Goal: Task Accomplishment & Management: Manage account settings

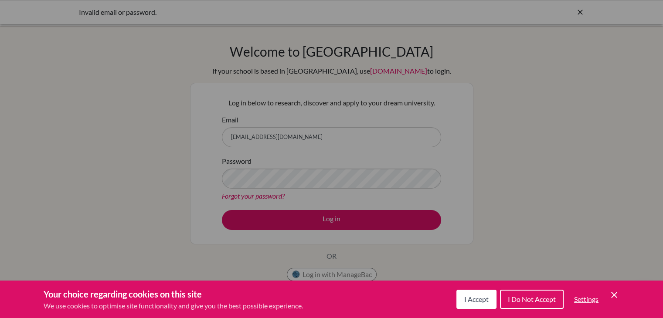
click at [475, 294] on button "I Accept" at bounding box center [476, 299] width 40 height 19
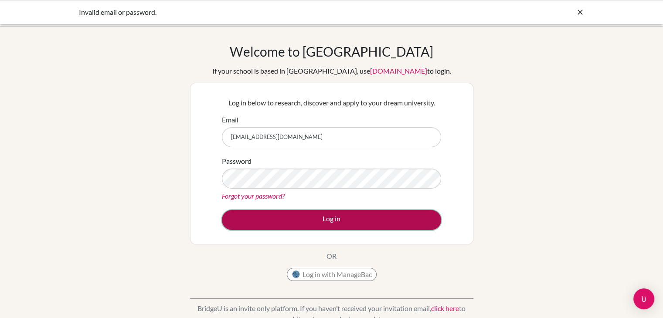
click at [328, 215] on button "Log in" at bounding box center [331, 220] width 219 height 20
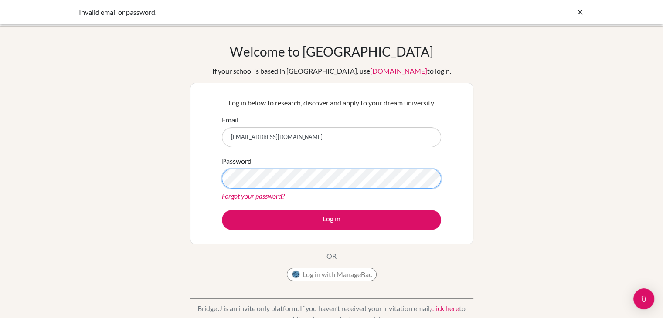
click at [222, 210] on button "Log in" at bounding box center [331, 220] width 219 height 20
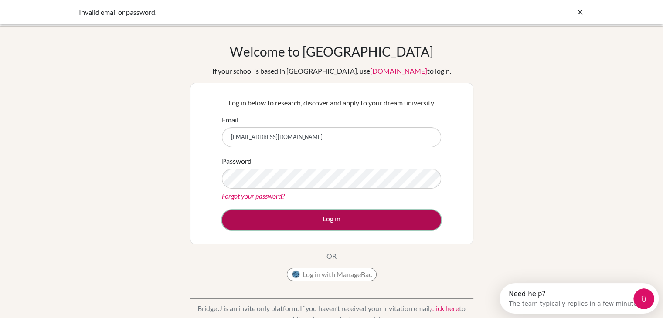
click at [247, 224] on button "Log in" at bounding box center [331, 220] width 219 height 20
click at [380, 224] on button "Log in" at bounding box center [331, 220] width 219 height 20
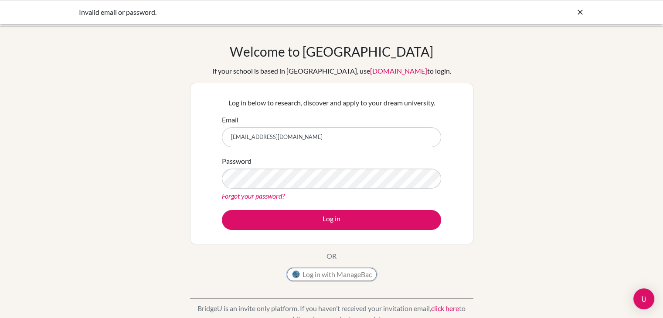
click at [314, 274] on button "Log in with ManageBac" at bounding box center [332, 274] width 90 height 13
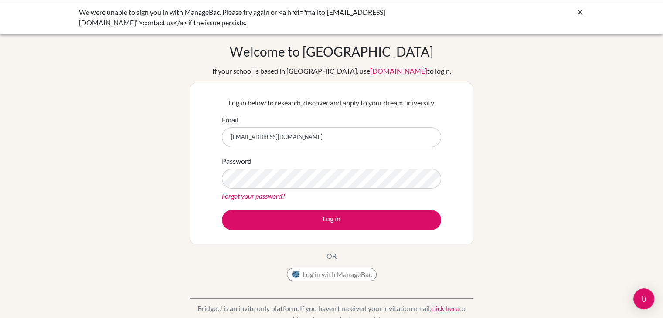
click at [271, 133] on input "[EMAIL_ADDRESS][DOMAIN_NAME]" at bounding box center [331, 137] width 219 height 20
type input "[EMAIL_ADDRESS][DOMAIN_NAME]"
click at [222, 210] on button "Log in" at bounding box center [331, 220] width 219 height 20
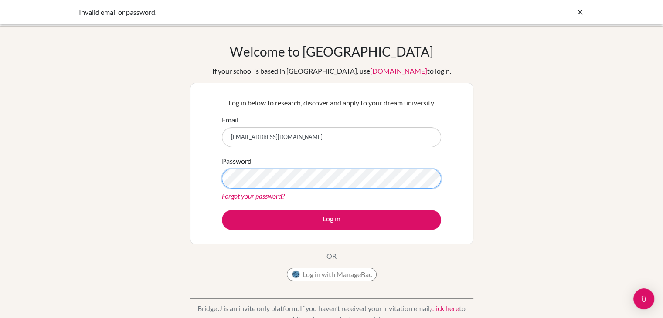
click at [222, 210] on button "Log in" at bounding box center [331, 220] width 219 height 20
click at [279, 199] on link "Forgot your password?" at bounding box center [253, 196] width 63 height 8
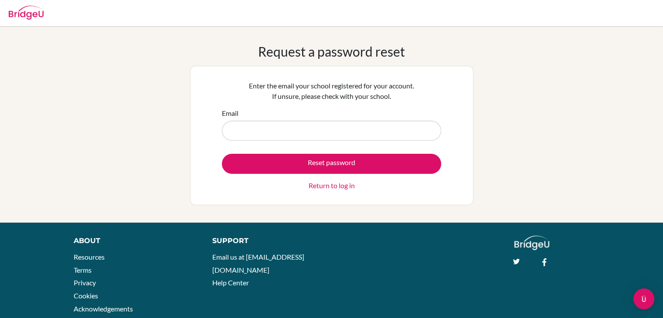
type input "[EMAIL_ADDRESS][DOMAIN_NAME]"
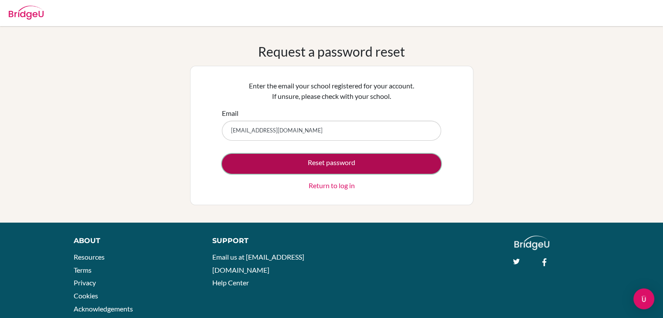
click at [307, 166] on button "Reset password" at bounding box center [331, 164] width 219 height 20
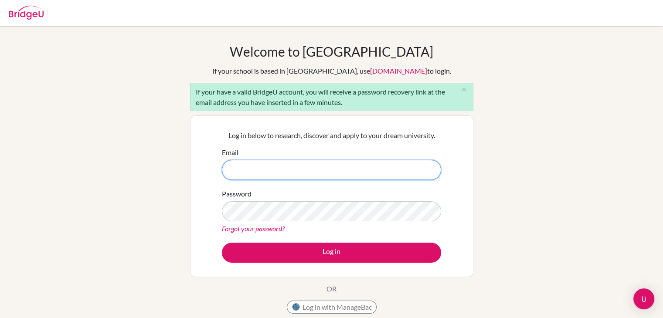
type input "ruthnwab567@gmail.com"
click at [256, 169] on input "ruthnwab567@gmail.com" at bounding box center [331, 170] width 219 height 20
type input "[EMAIL_ADDRESS][DOMAIN_NAME]"
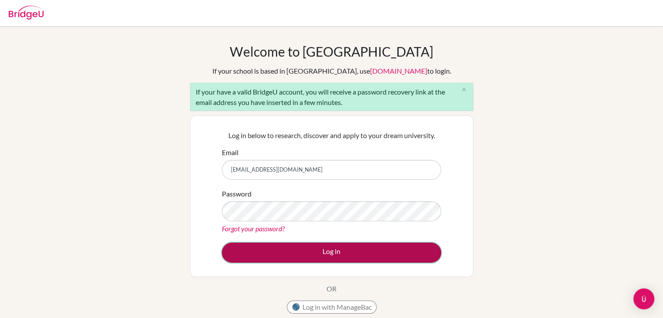
click at [270, 258] on button "Log in" at bounding box center [331, 253] width 219 height 20
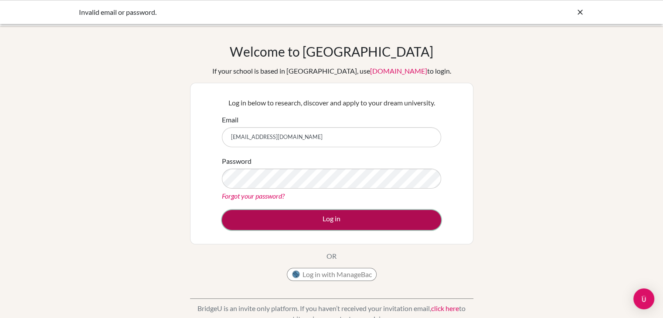
click at [316, 220] on button "Log in" at bounding box center [331, 220] width 219 height 20
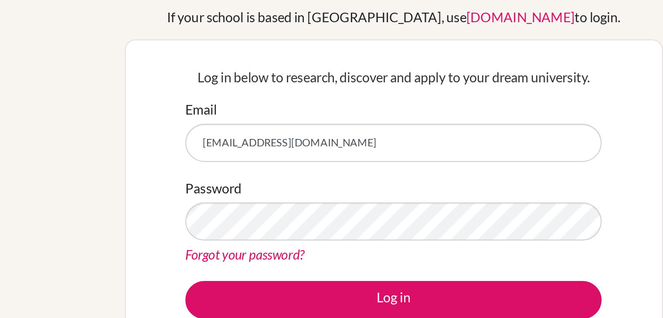
click at [233, 198] on link "Forgot your password?" at bounding box center [253, 196] width 63 height 8
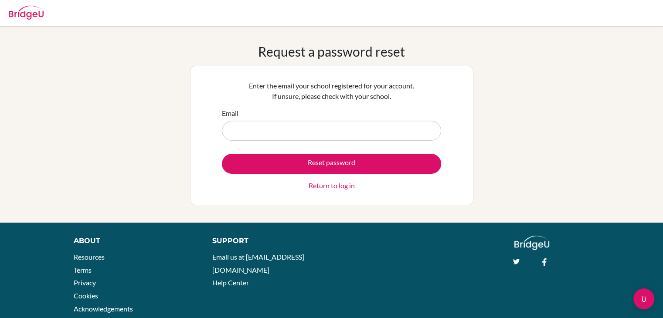
drag, startPoint x: 0, startPoint y: 0, endPoint x: 207, endPoint y: 258, distance: 331.5
click at [207, 258] on div "Support Email us at hi@bridge-u.com Help Center" at bounding box center [267, 265] width 123 height 58
click at [235, 125] on input "Email" at bounding box center [331, 131] width 219 height 20
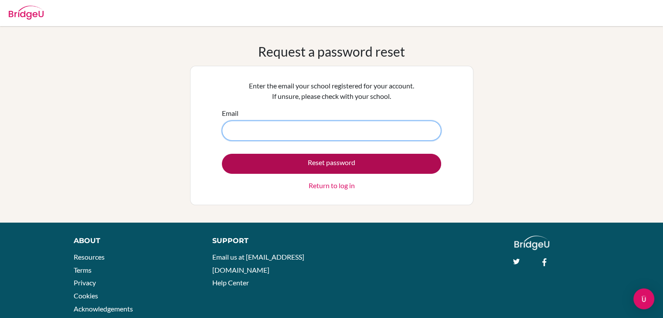
type input "ruthnwarueze@ais.edu.gh"
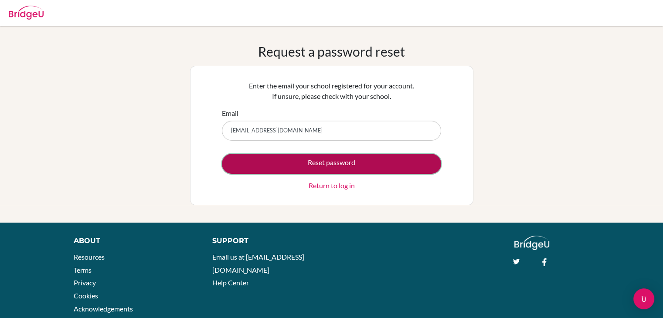
click at [322, 163] on button "Reset password" at bounding box center [331, 164] width 219 height 20
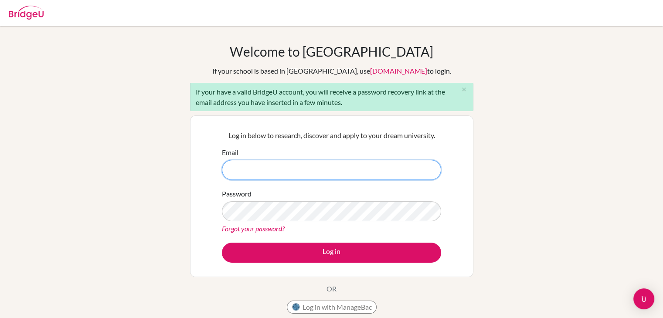
type input "[EMAIL_ADDRESS][DOMAIN_NAME]"
click at [270, 169] on input "[EMAIL_ADDRESS][DOMAIN_NAME]" at bounding box center [331, 170] width 219 height 20
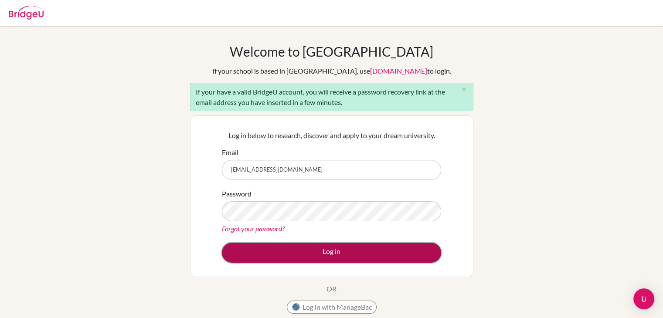
click at [282, 248] on button "Log in" at bounding box center [331, 253] width 219 height 20
